Goal: Obtain resource: Obtain resource

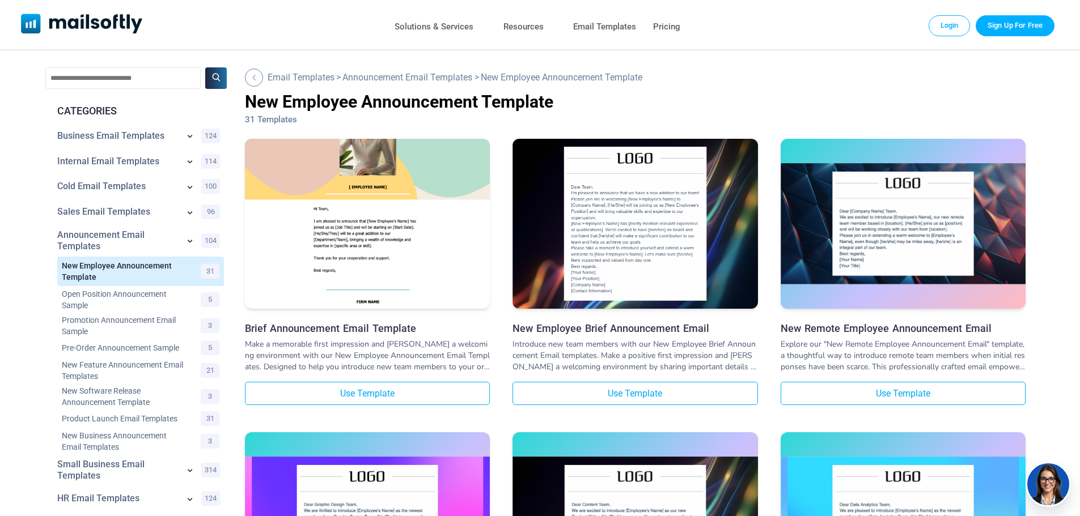
click at [433, 265] on img at bounding box center [367, 195] width 245 height 292
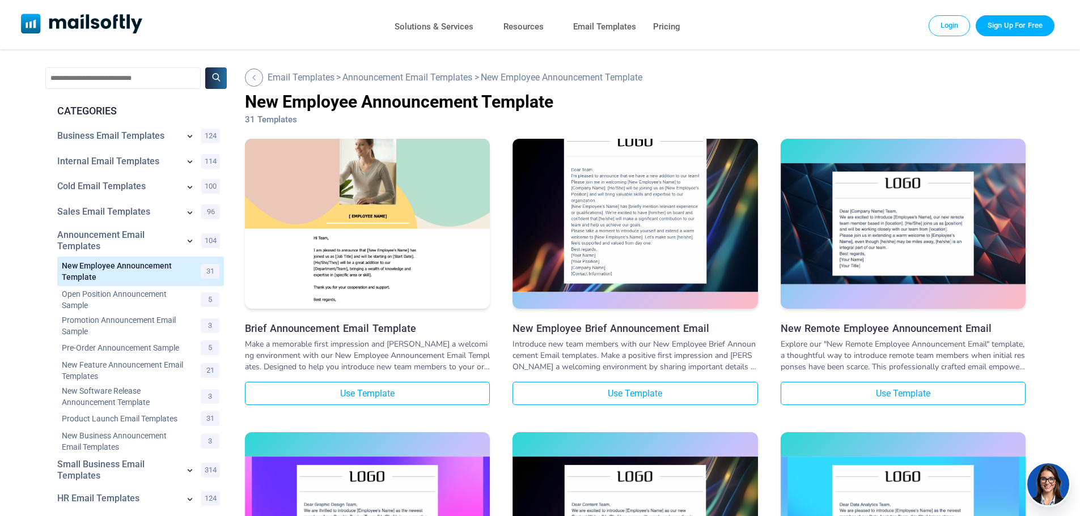
click at [680, 248] on img at bounding box center [634, 207] width 245 height 172
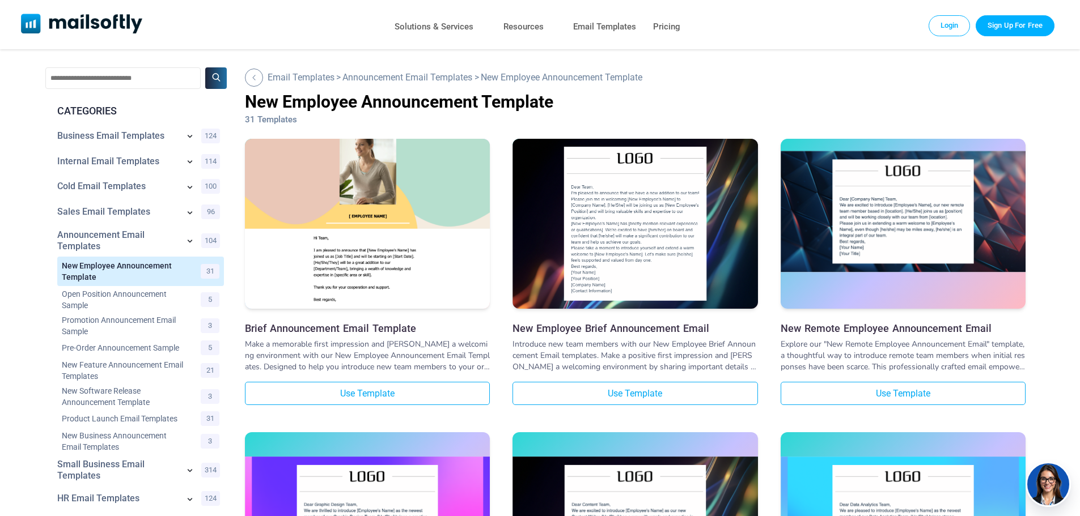
click at [921, 233] on img at bounding box center [902, 212] width 245 height 122
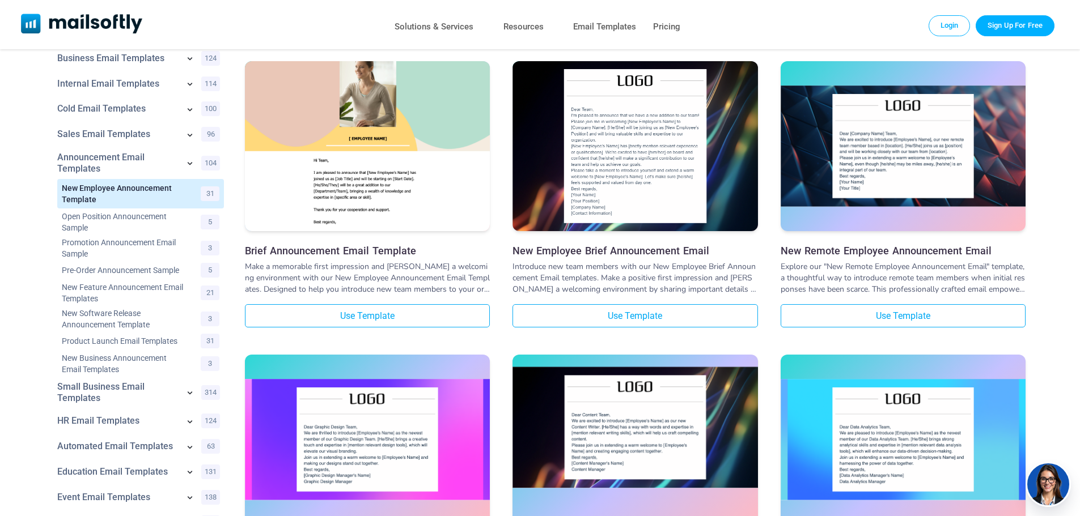
scroll to position [227, 0]
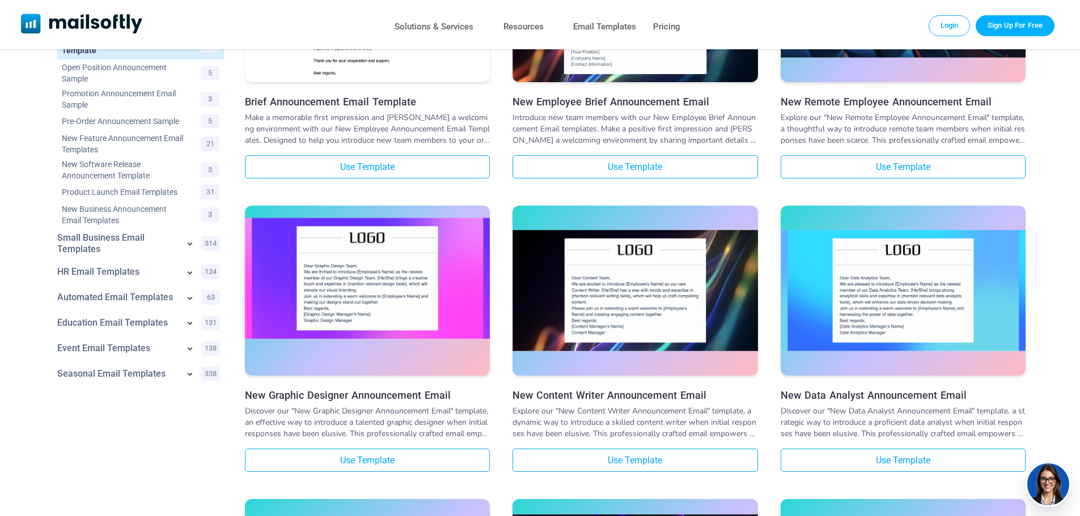
click at [445, 305] on img at bounding box center [367, 279] width 245 height 122
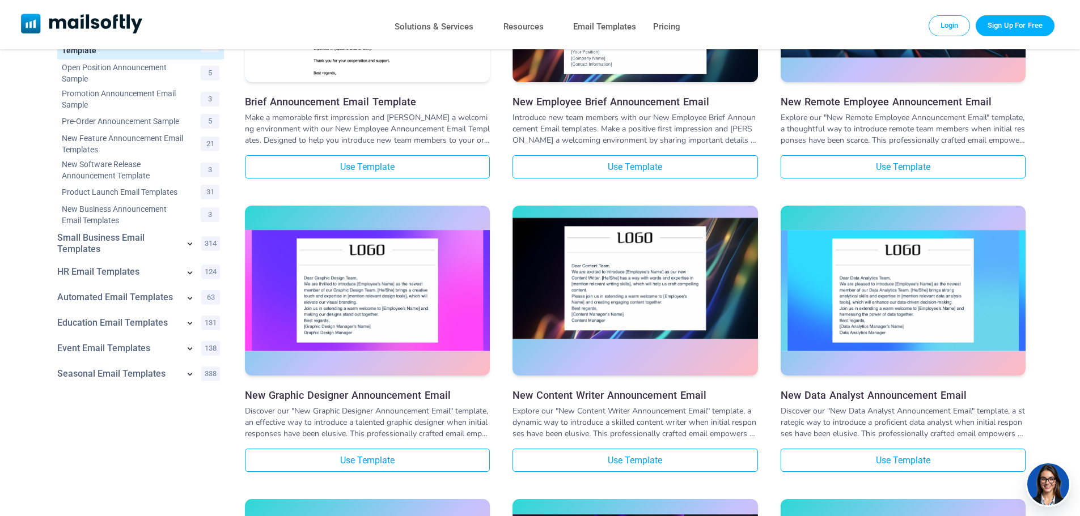
click at [720, 318] on img at bounding box center [634, 279] width 245 height 122
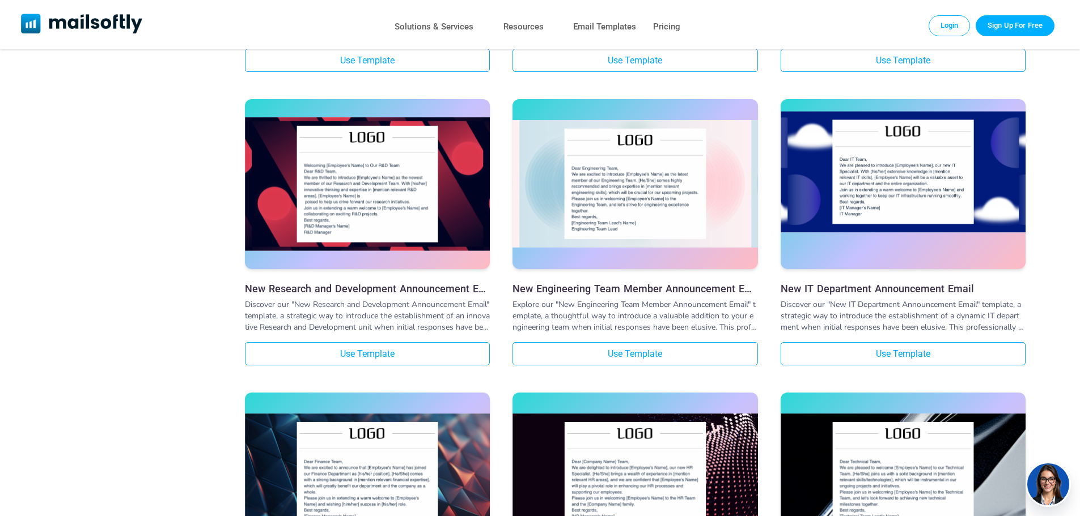
scroll to position [1814, 0]
